Goal: Task Accomplishment & Management: Use online tool/utility

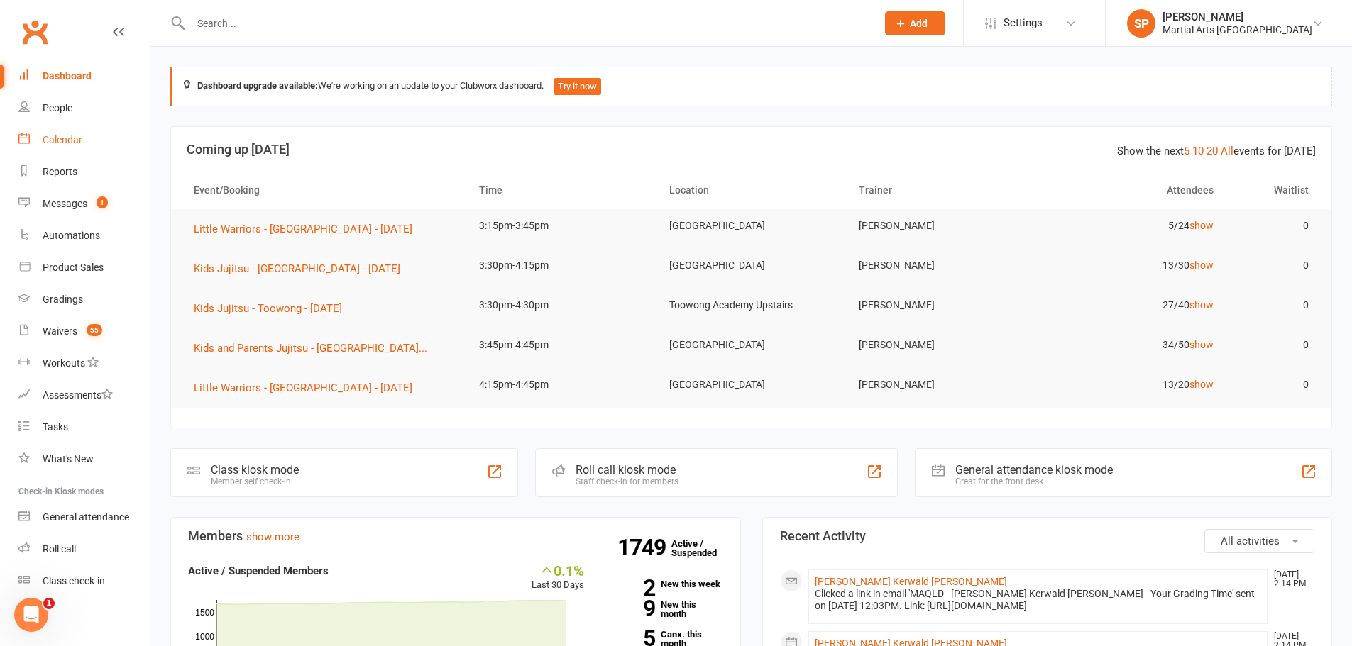
click at [57, 143] on div "Calendar" at bounding box center [63, 139] width 40 height 11
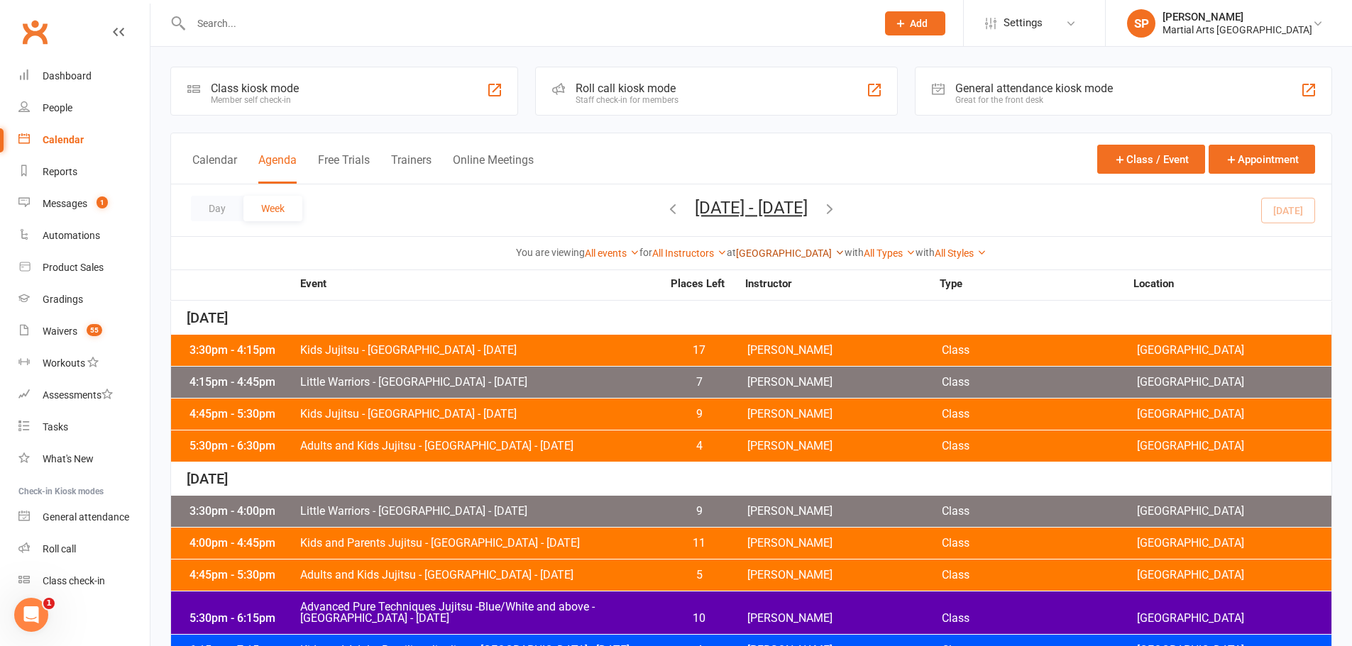
click at [789, 251] on link "[GEOGRAPHIC_DATA]" at bounding box center [790, 253] width 109 height 11
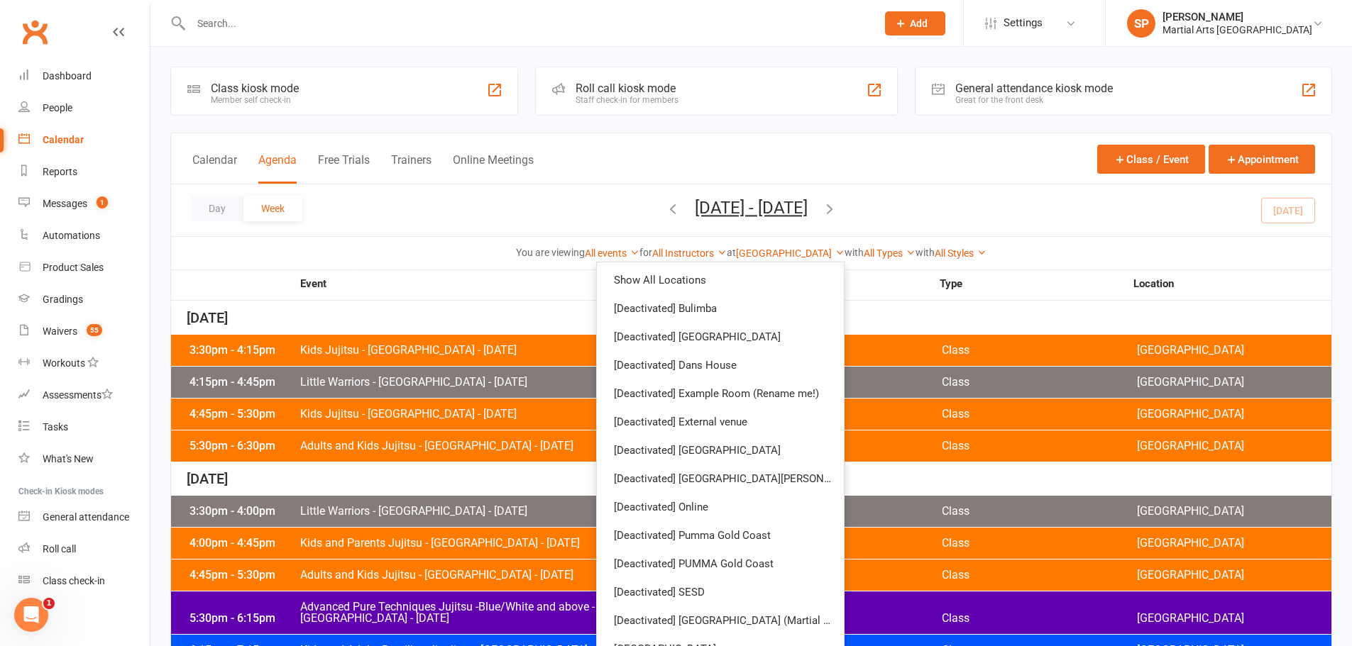
click at [465, 226] on div "Day Week [DATE] - [DATE] [DATE] Sun Mon Tue Wed Thu Fri Sat 28 29 30 01 02 03 0…" at bounding box center [751, 210] width 1160 height 52
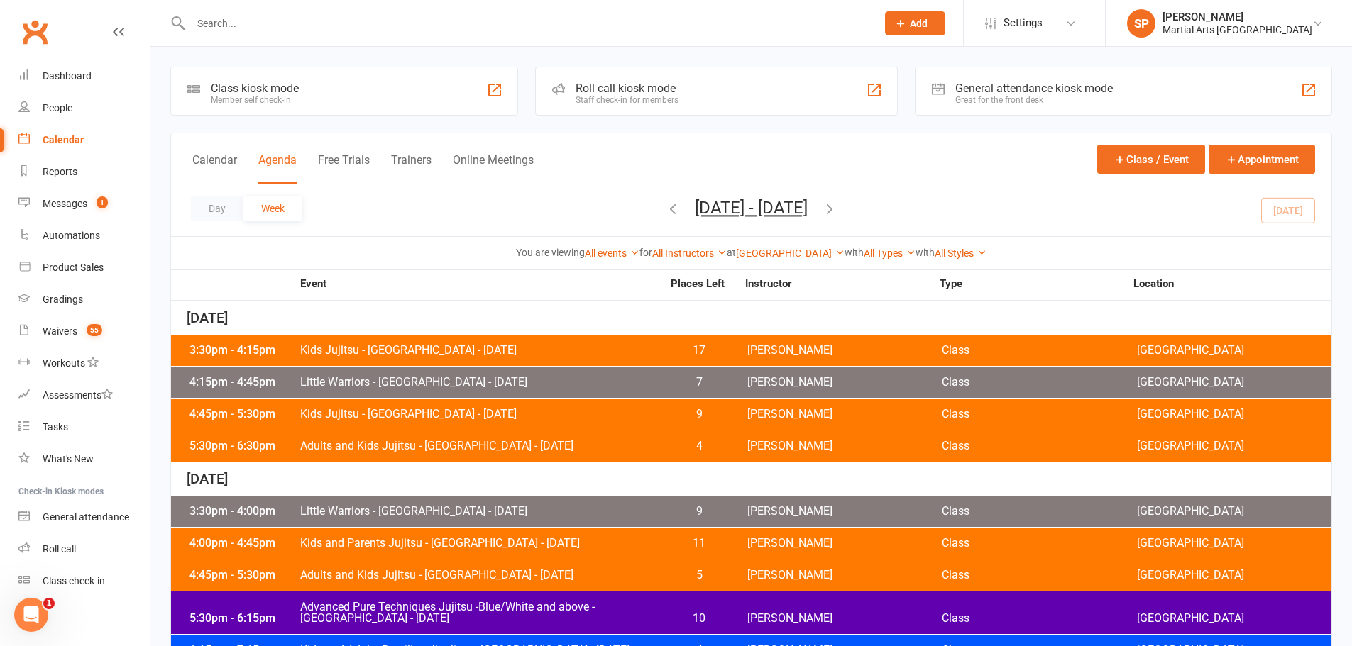
click at [417, 350] on span "Kids Jujitsu - [GEOGRAPHIC_DATA] - [DATE]" at bounding box center [480, 350] width 363 height 11
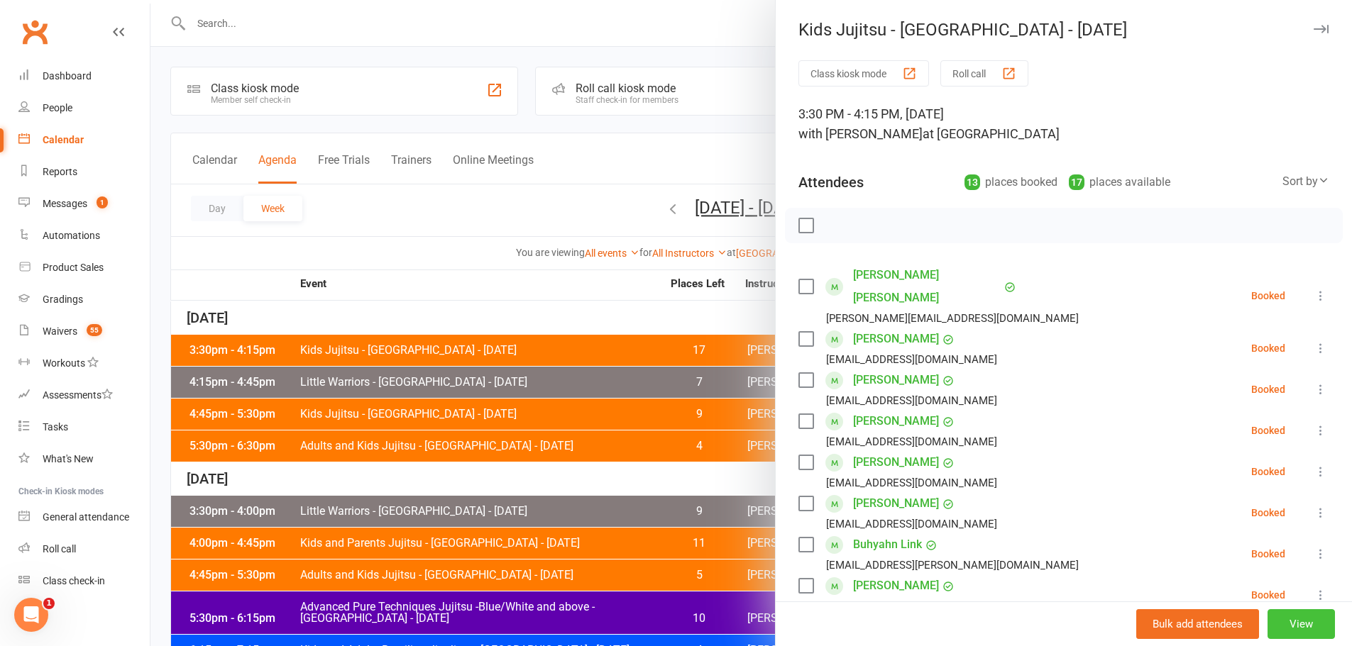
click at [1279, 629] on button "View" at bounding box center [1300, 624] width 67 height 30
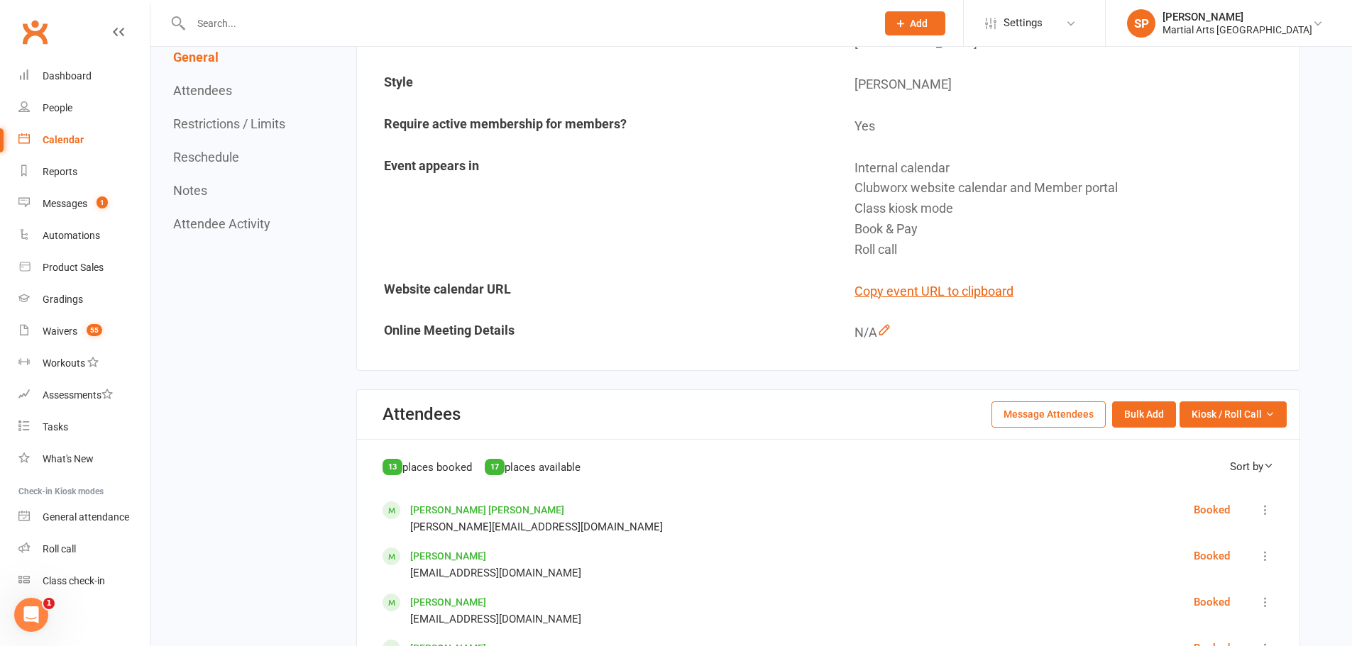
scroll to position [355, 0]
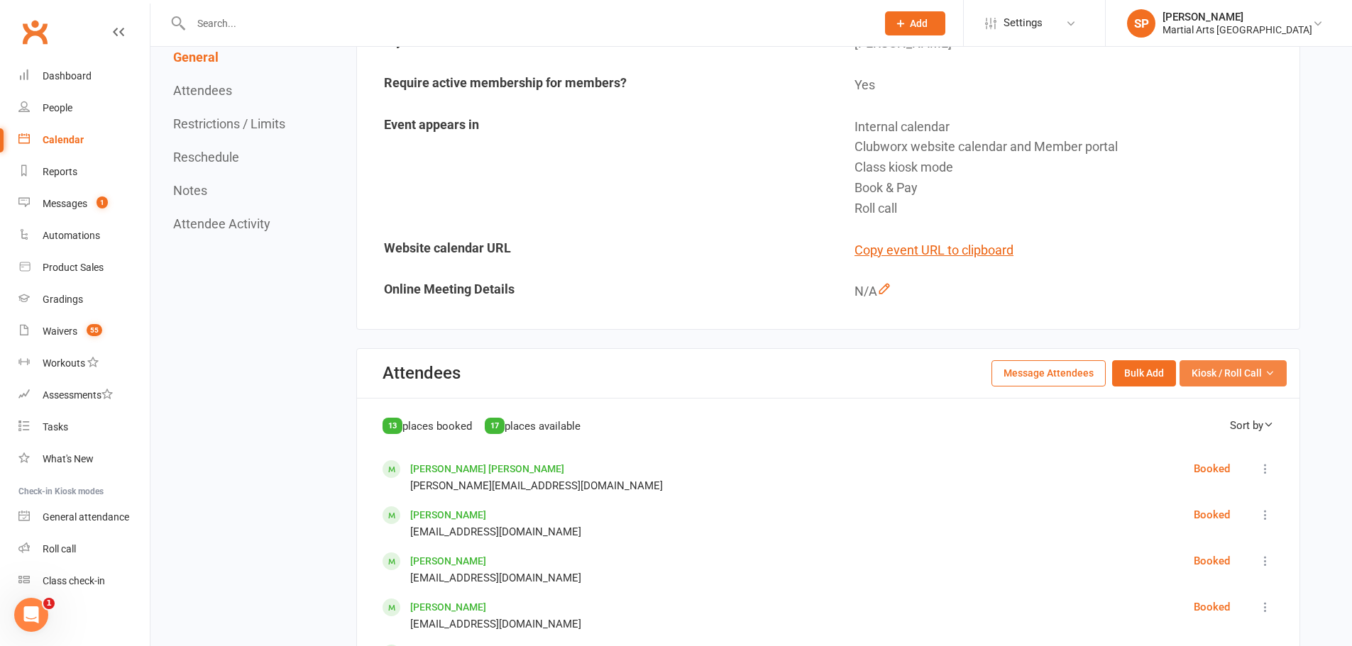
click at [1212, 369] on span "Kiosk / Roll Call" at bounding box center [1226, 373] width 70 height 16
click at [1204, 430] on link "Enter Roll Call" at bounding box center [1215, 434] width 140 height 28
